Goal: Check status

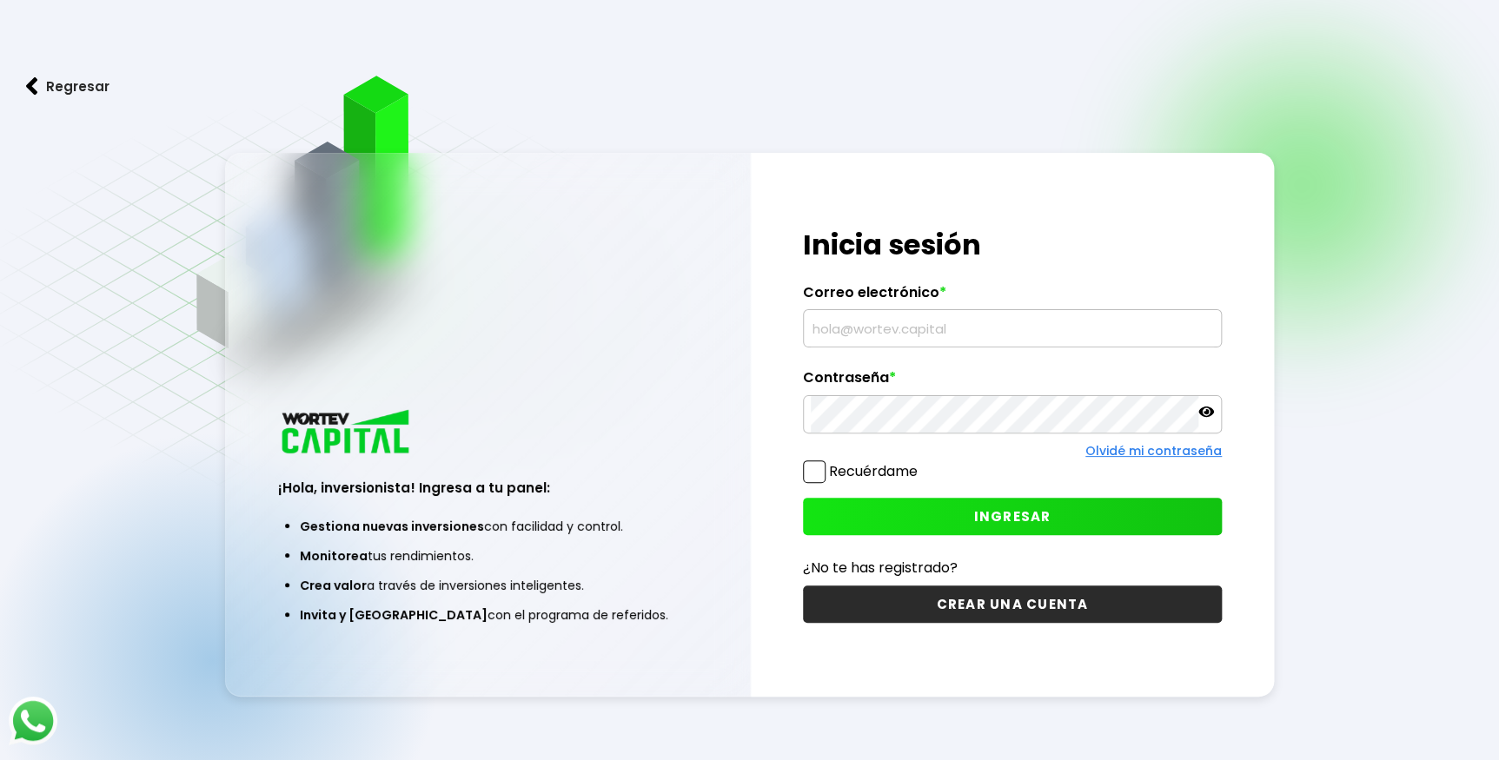
click at [944, 330] on input "text" at bounding box center [1012, 328] width 403 height 37
click at [939, 335] on input "text" at bounding box center [1012, 328] width 403 height 37
type input "L"
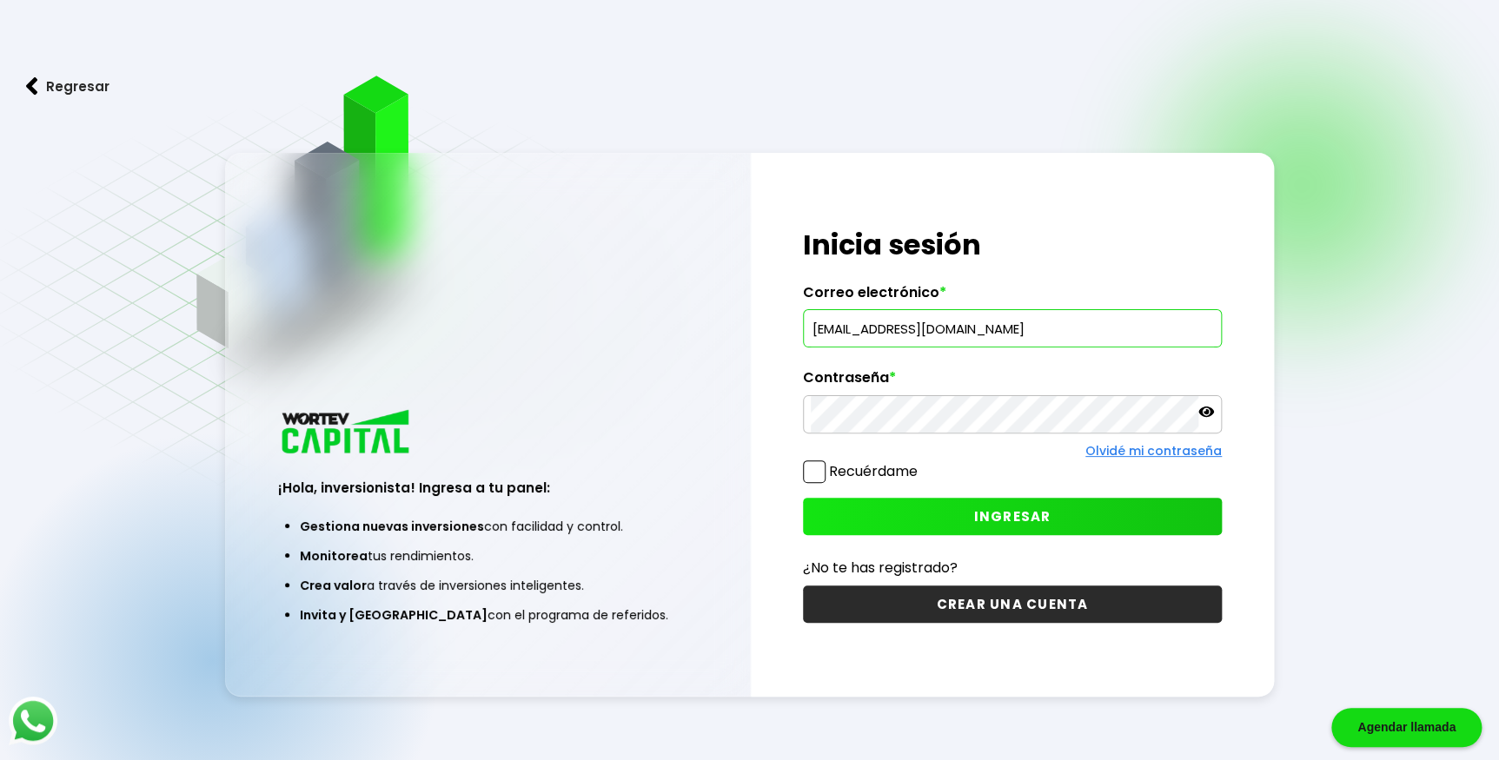
type input "[EMAIL_ADDRESS][DOMAIN_NAME]"
click at [991, 515] on span "INGRESAR" at bounding box center [1011, 517] width 77 height 18
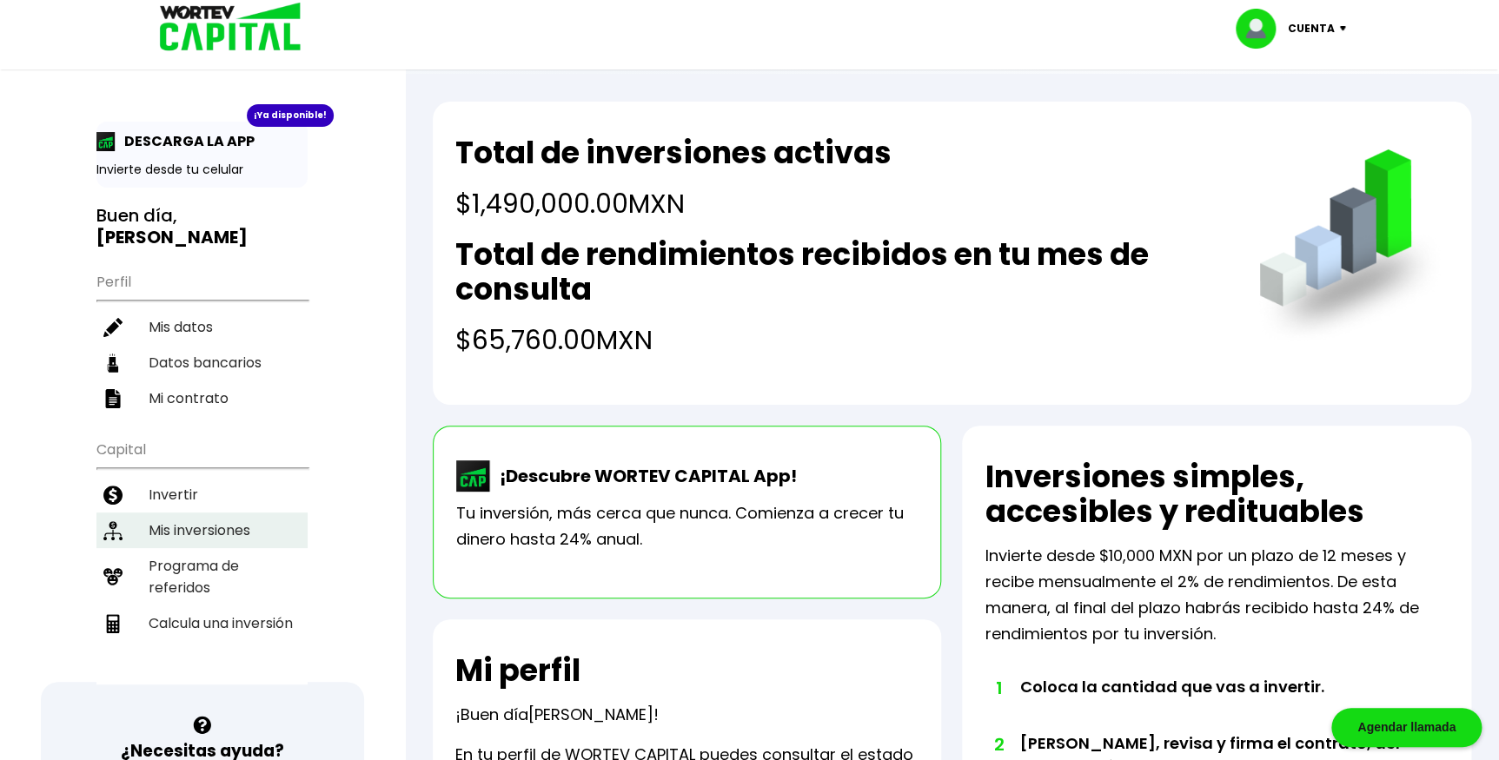
click at [209, 513] on li "Mis inversiones" at bounding box center [201, 531] width 211 height 36
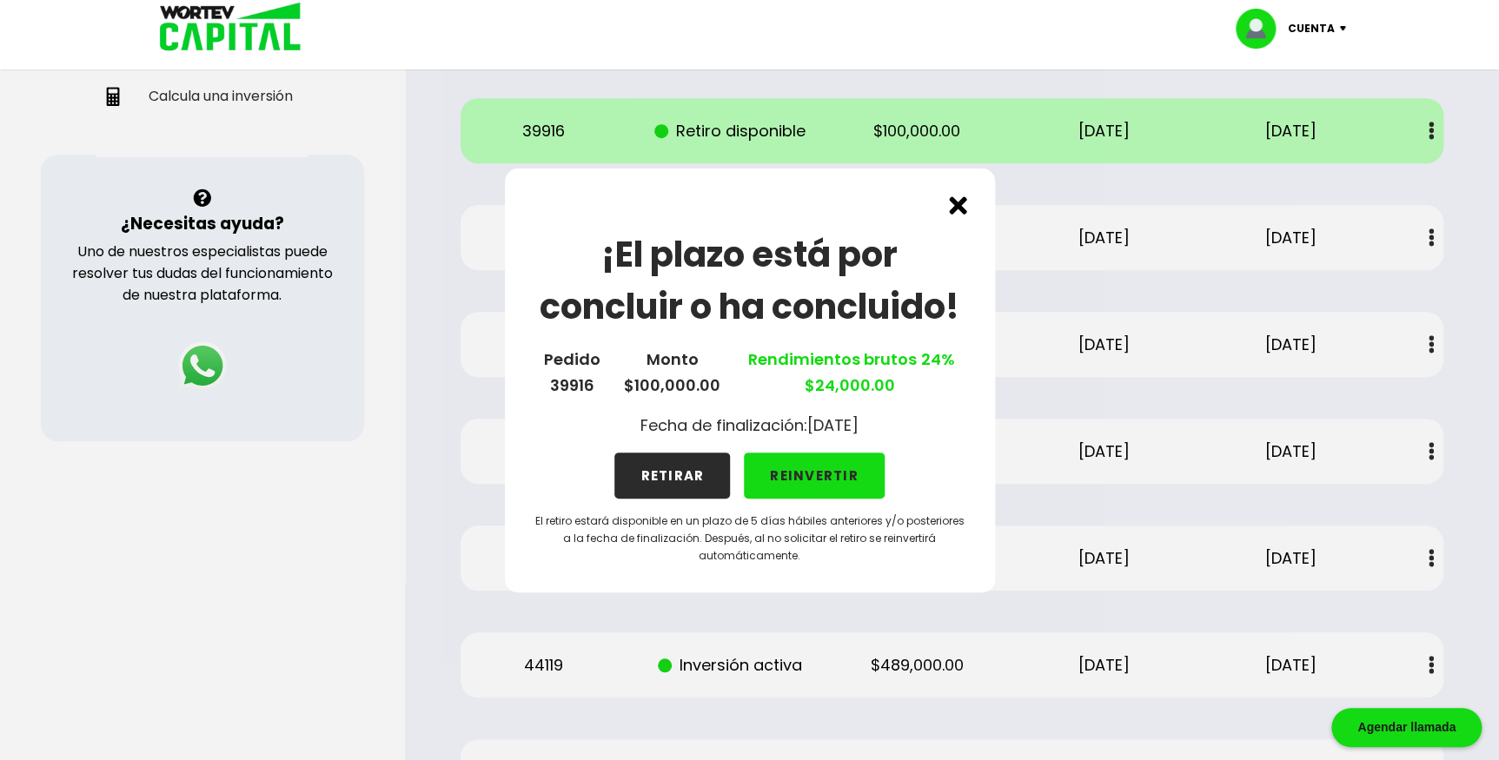
scroll to position [553, 0]
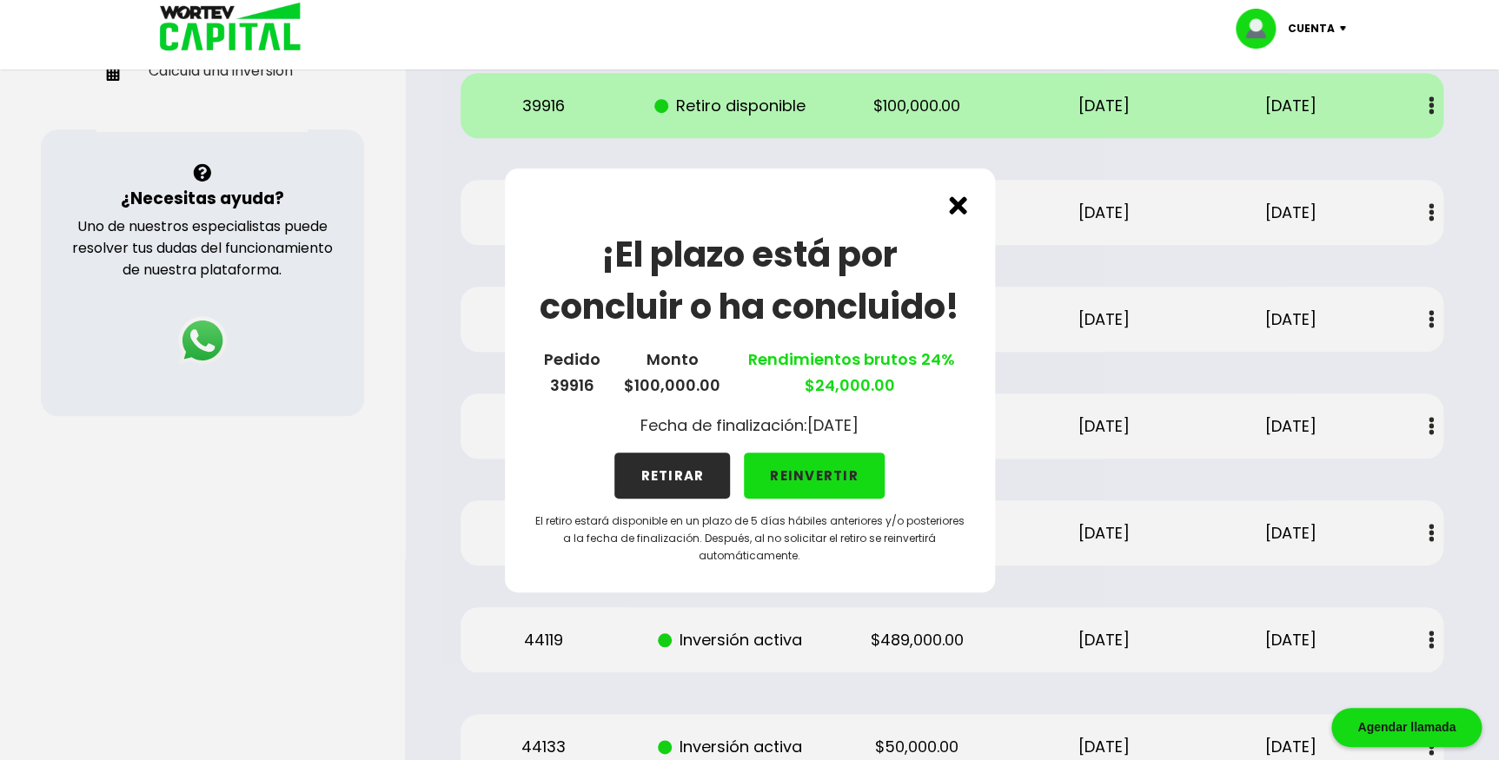
click at [959, 218] on div "¡El plazo está por concluir o ha concluido! Pedido 39916 Monto $100,000.00 Rend…" at bounding box center [750, 381] width 490 height 424
click at [959, 208] on img at bounding box center [958, 205] width 18 height 18
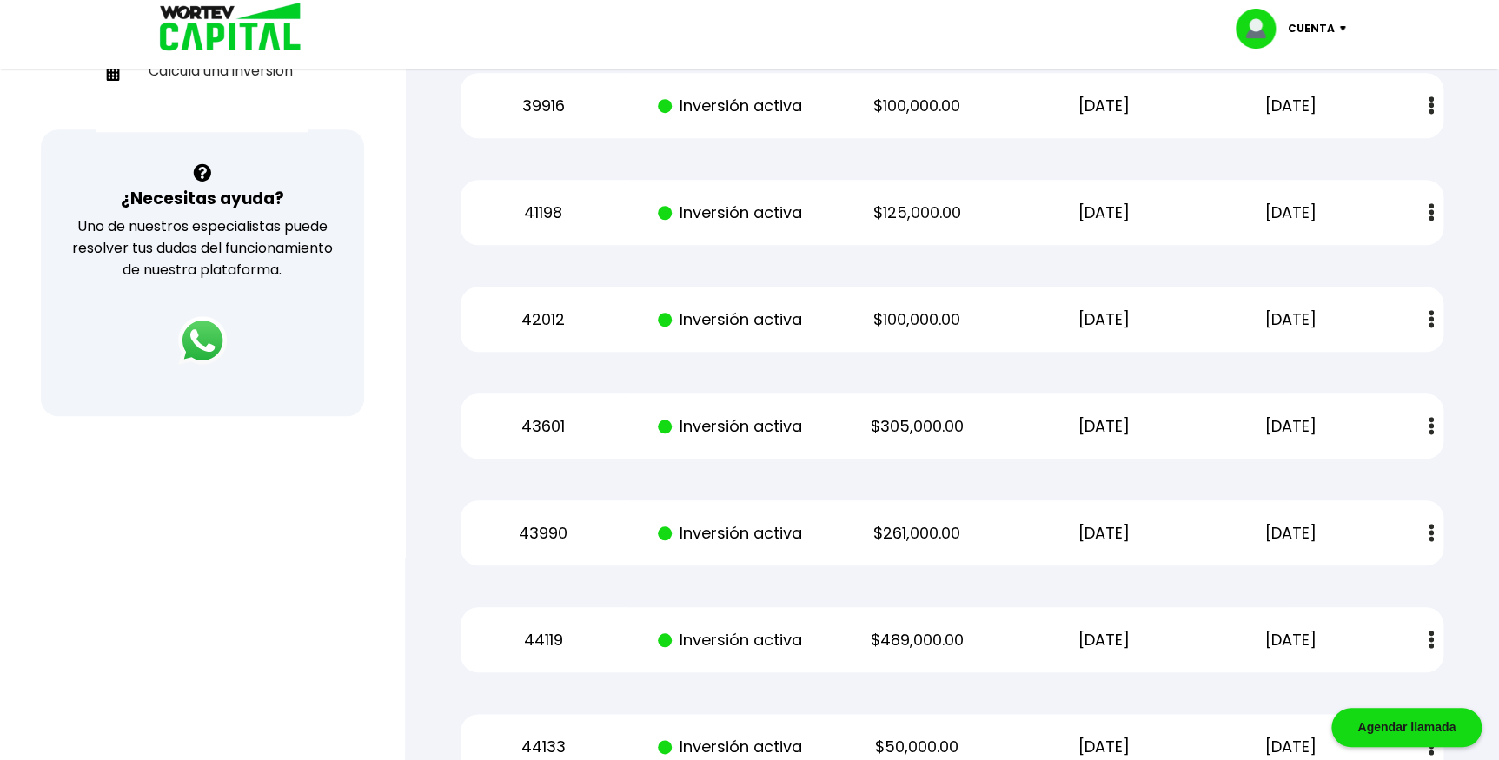
scroll to position [315, 0]
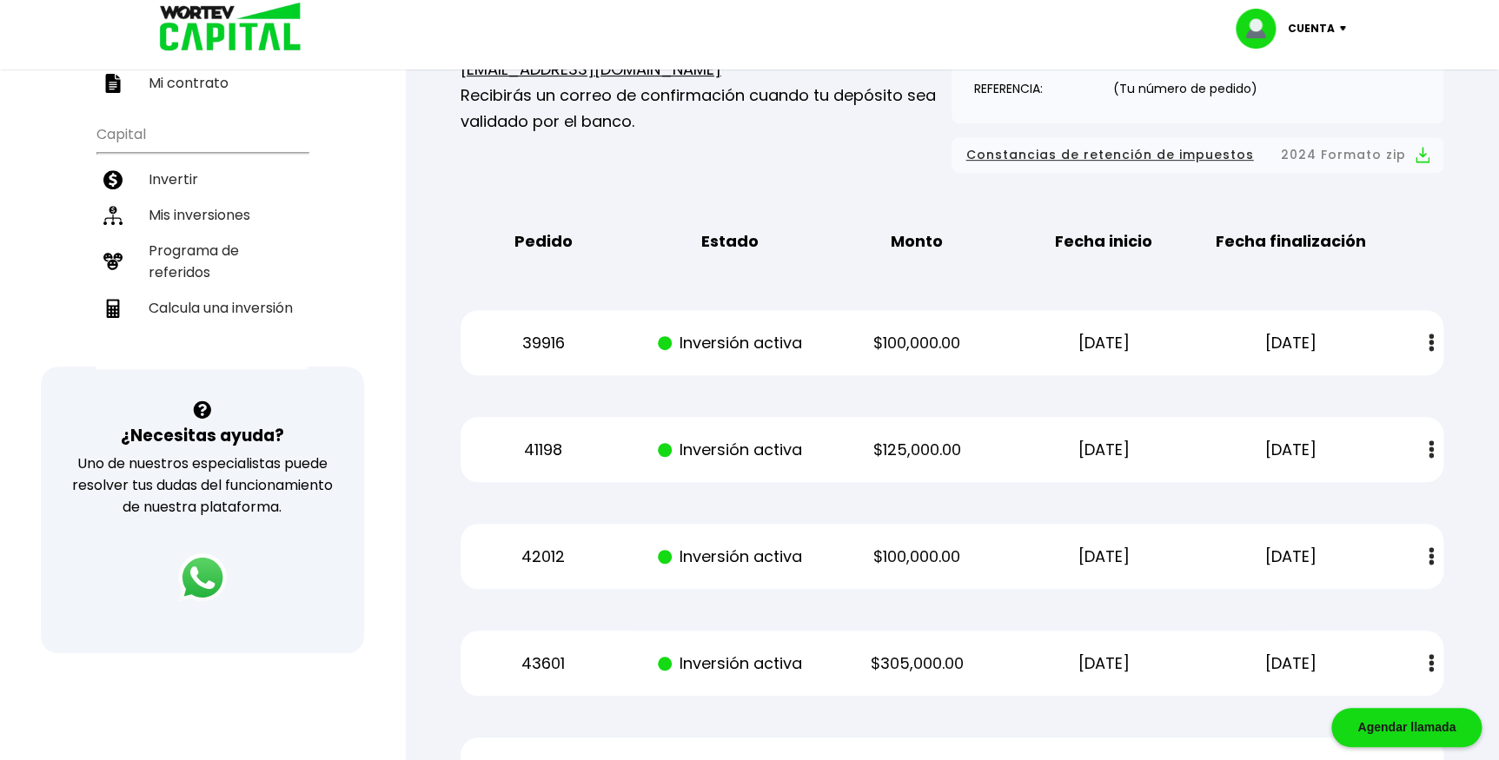
click at [1429, 336] on img at bounding box center [1431, 343] width 5 height 18
click at [1229, 283] on div "Mis inversiones Como inversionista activo de WORTEV CAPITAL, apoyas el crecimie…" at bounding box center [952, 498] width 1039 height 1305
click at [1427, 245] on div "Pedido Estado Monto Fecha inicio Fecha finalización" at bounding box center [952, 242] width 983 height 54
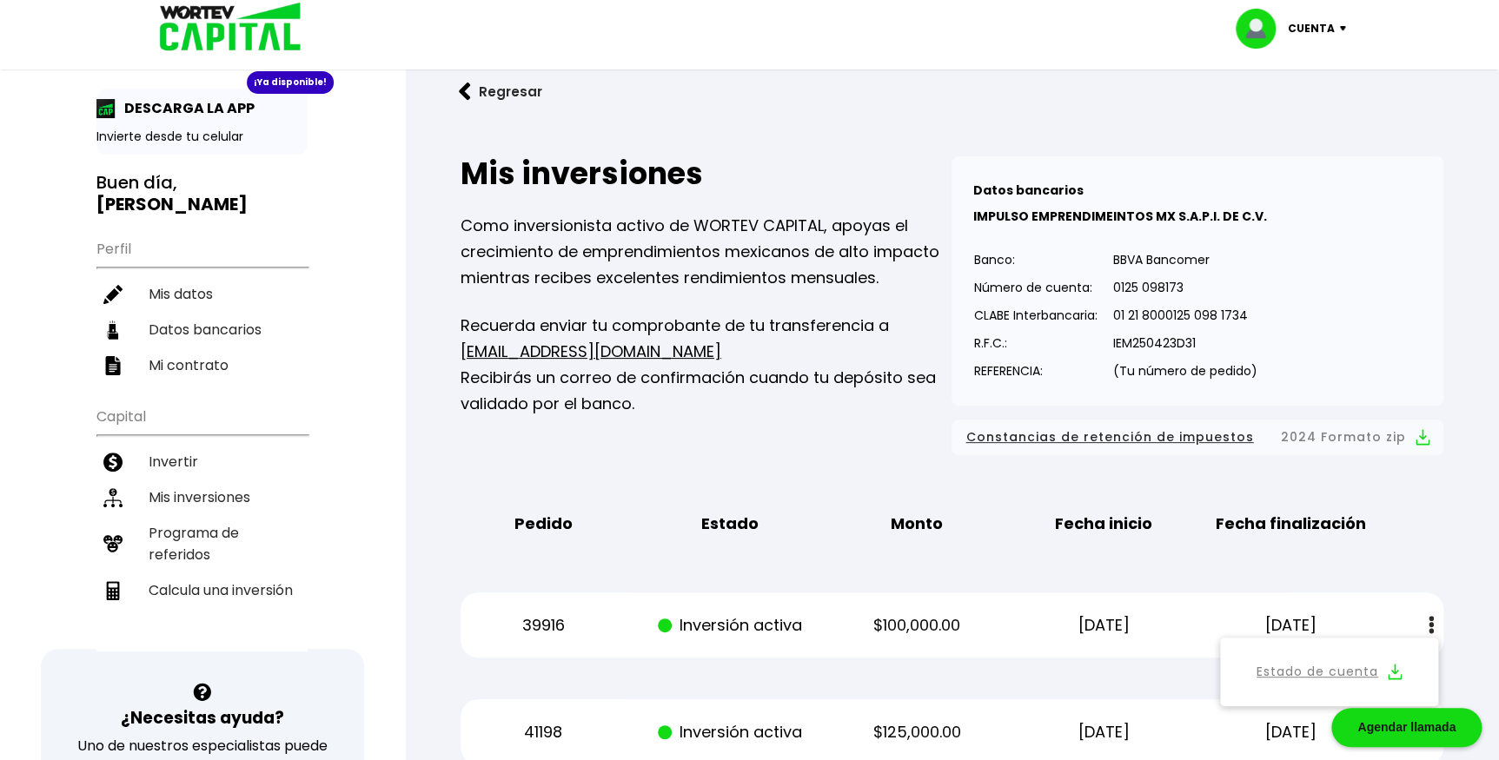
scroll to position [0, 0]
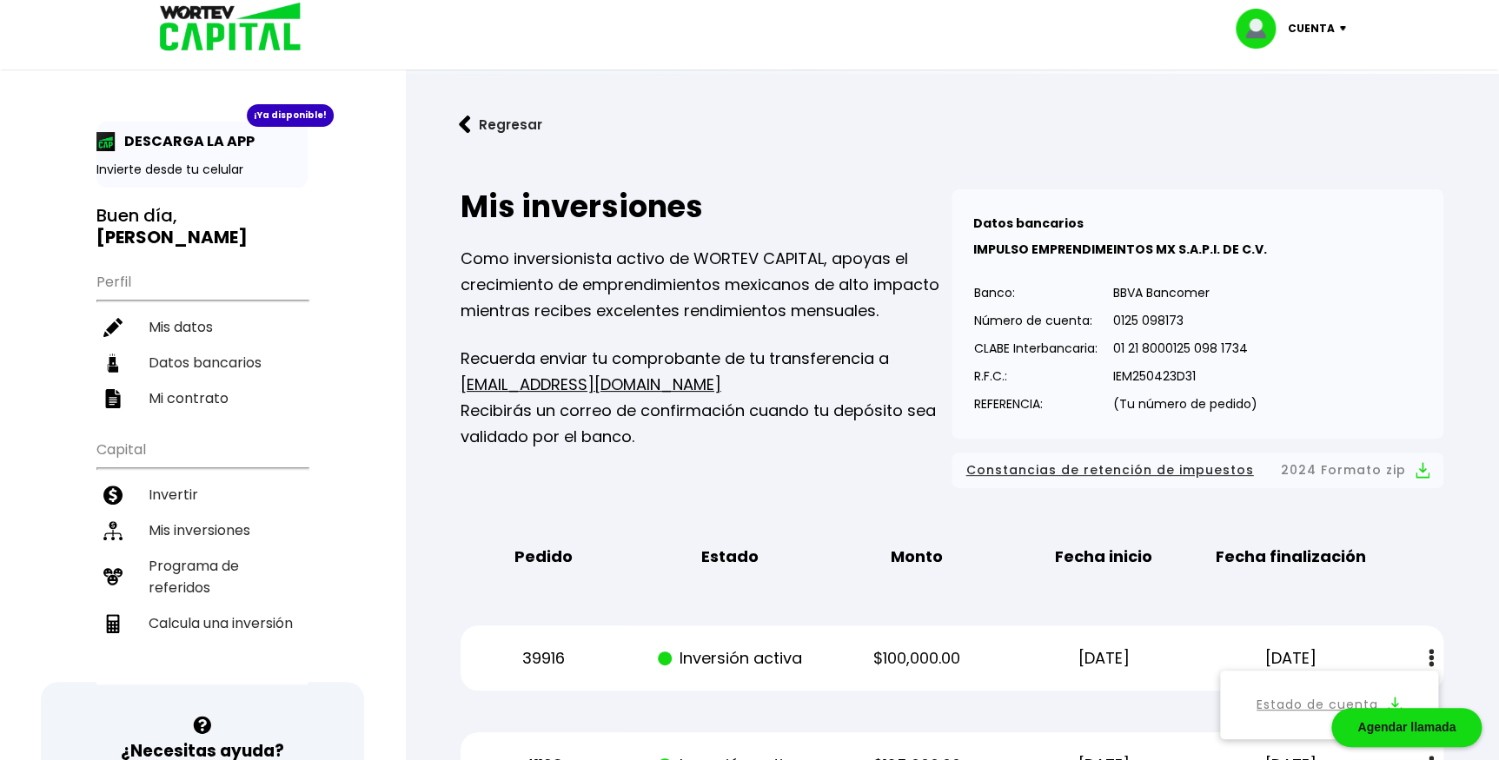
click at [202, 32] on img at bounding box center [225, 28] width 166 height 56
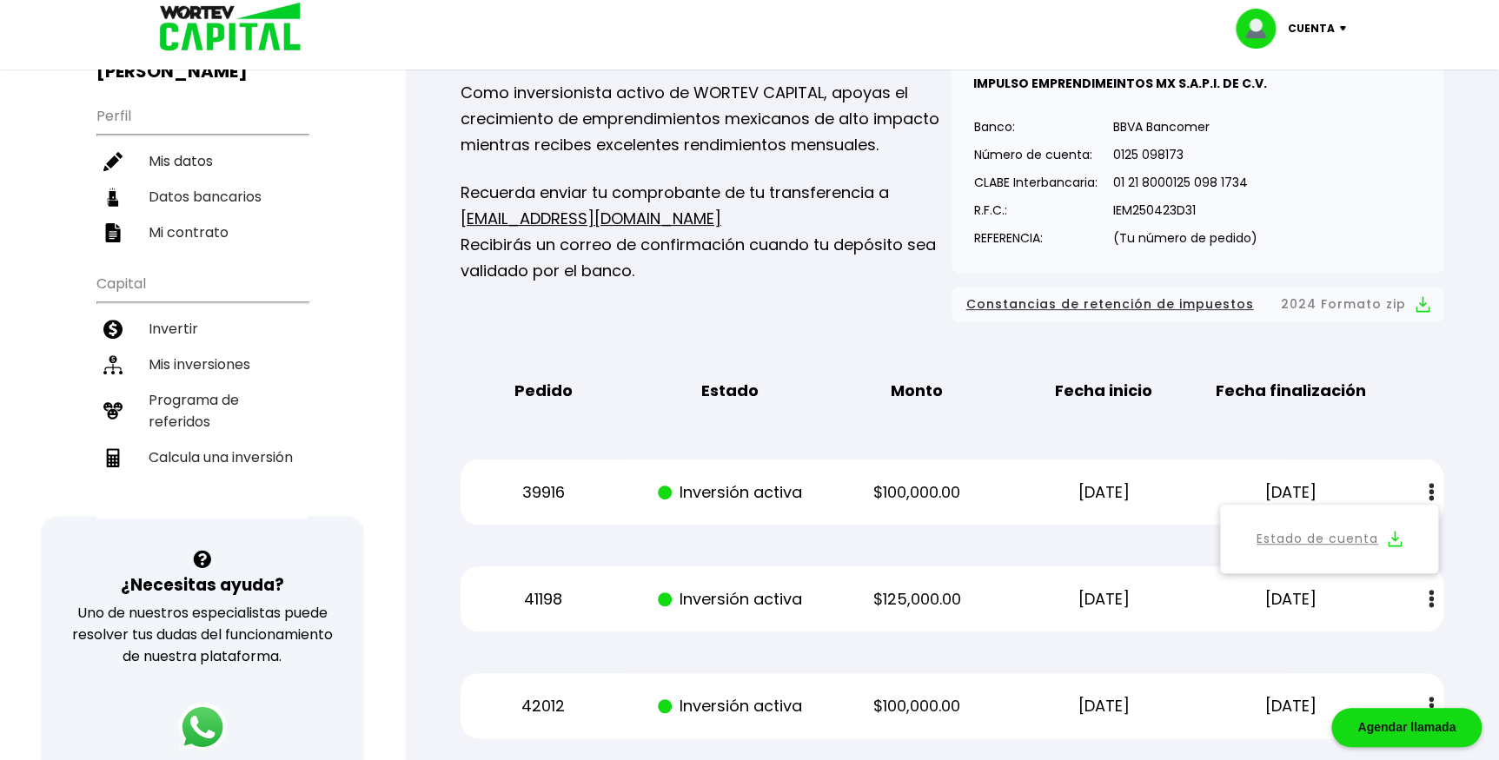
scroll to position [157, 0]
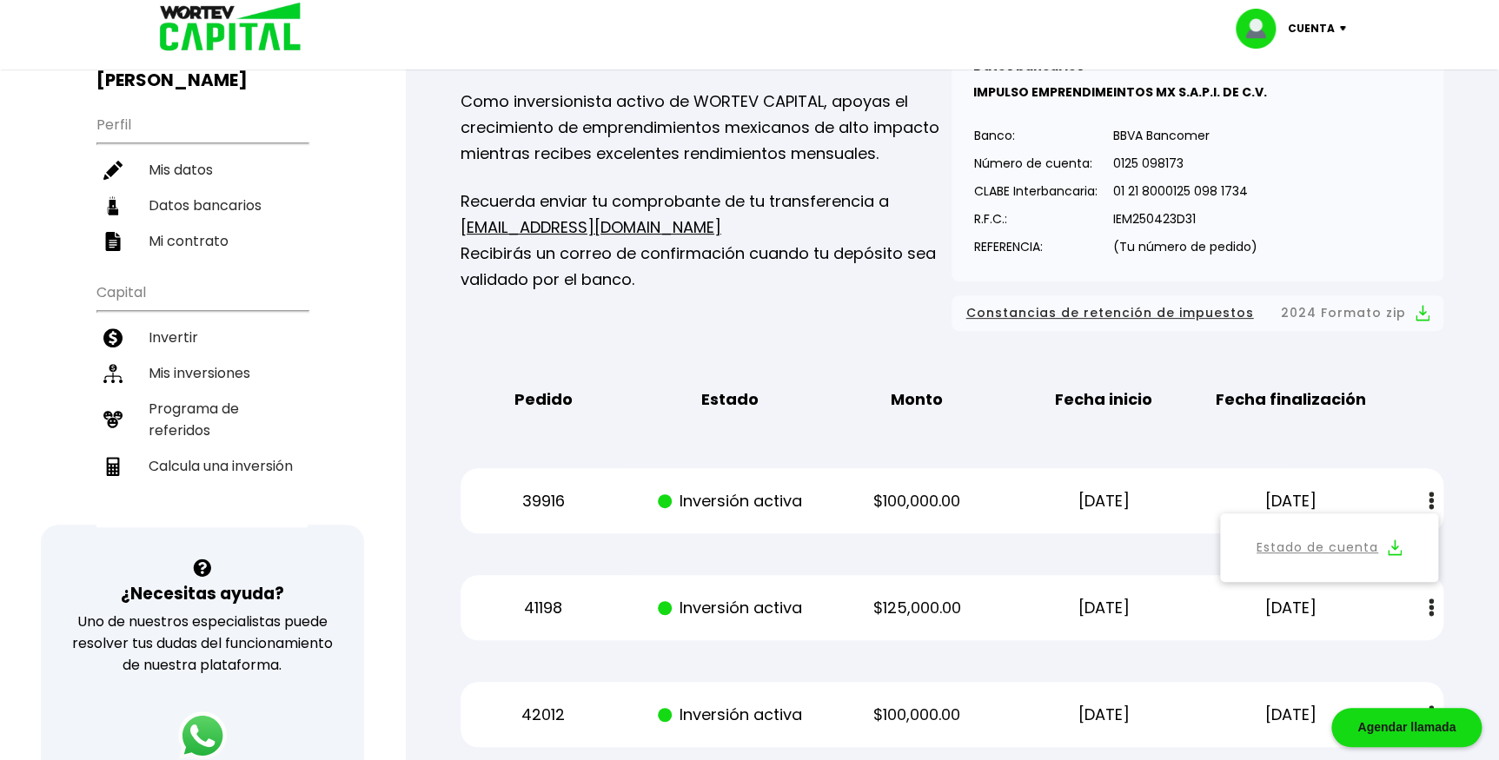
click at [775, 321] on div "Mis inversiones Como inversionista activo de WORTEV CAPITAL, apoyas el crecimie…" at bounding box center [707, 181] width 492 height 299
